Goal: Task Accomplishment & Management: Use online tool/utility

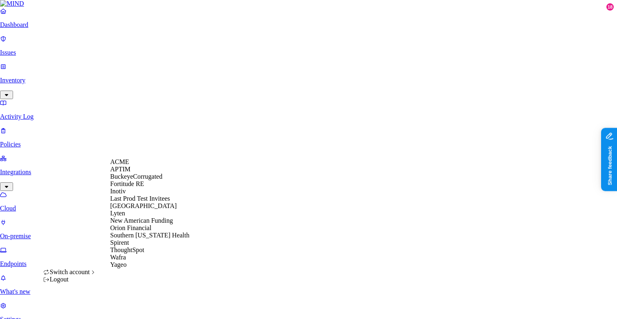
click at [138, 166] on div "ACME" at bounding box center [149, 161] width 79 height 7
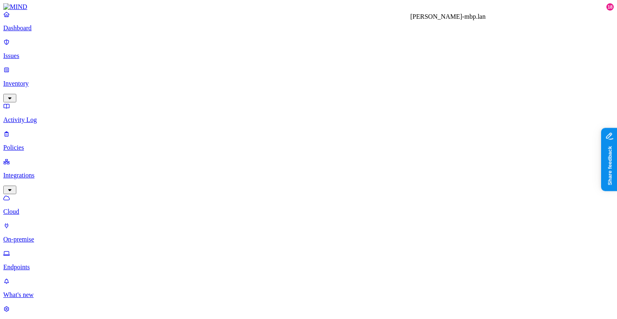
copy h3 "[PERSON_NAME]-mbp.lan"
